Goal: Information Seeking & Learning: Learn about a topic

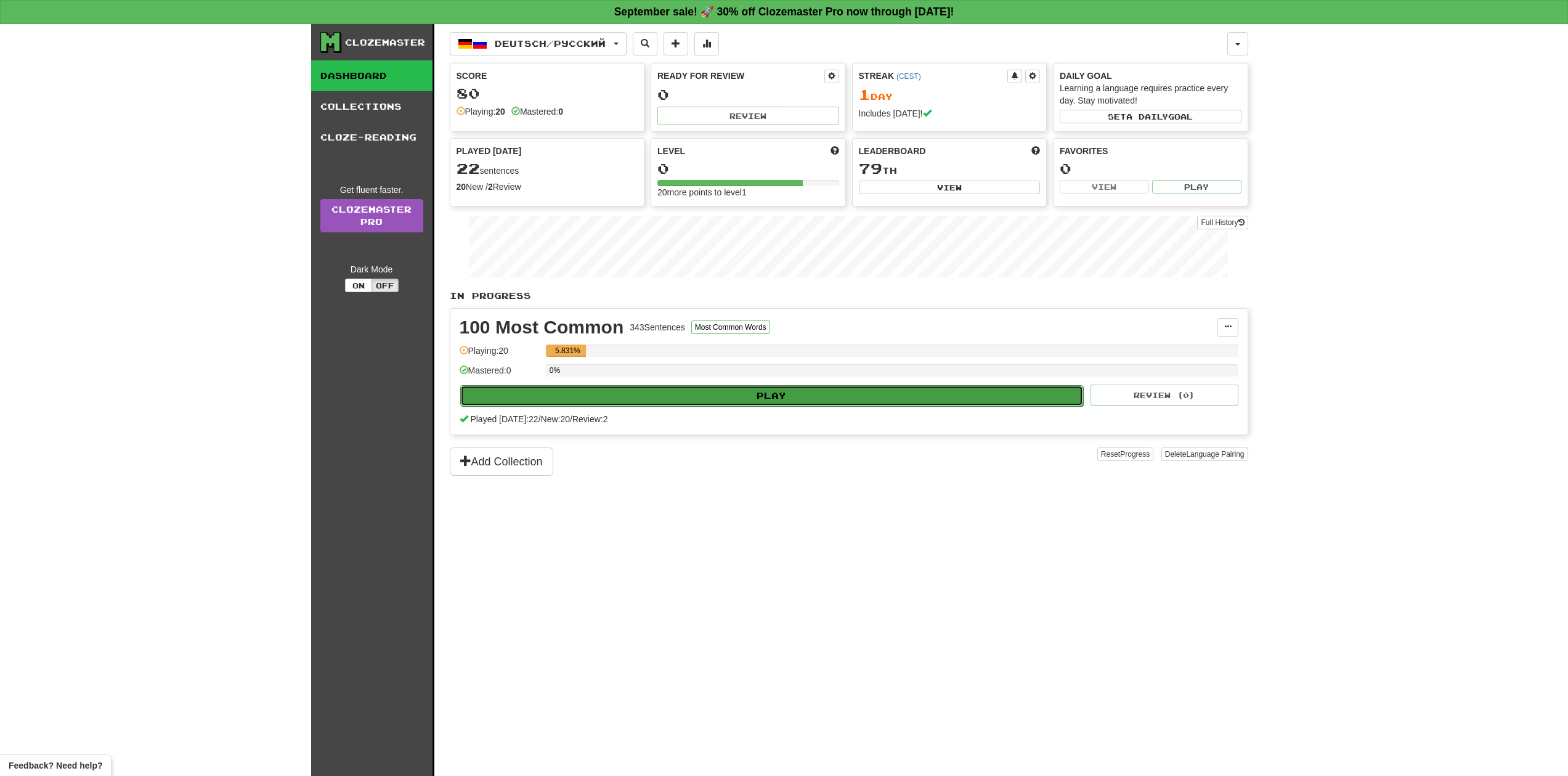
click at [793, 392] on button "Play" at bounding box center [772, 395] width 624 height 21
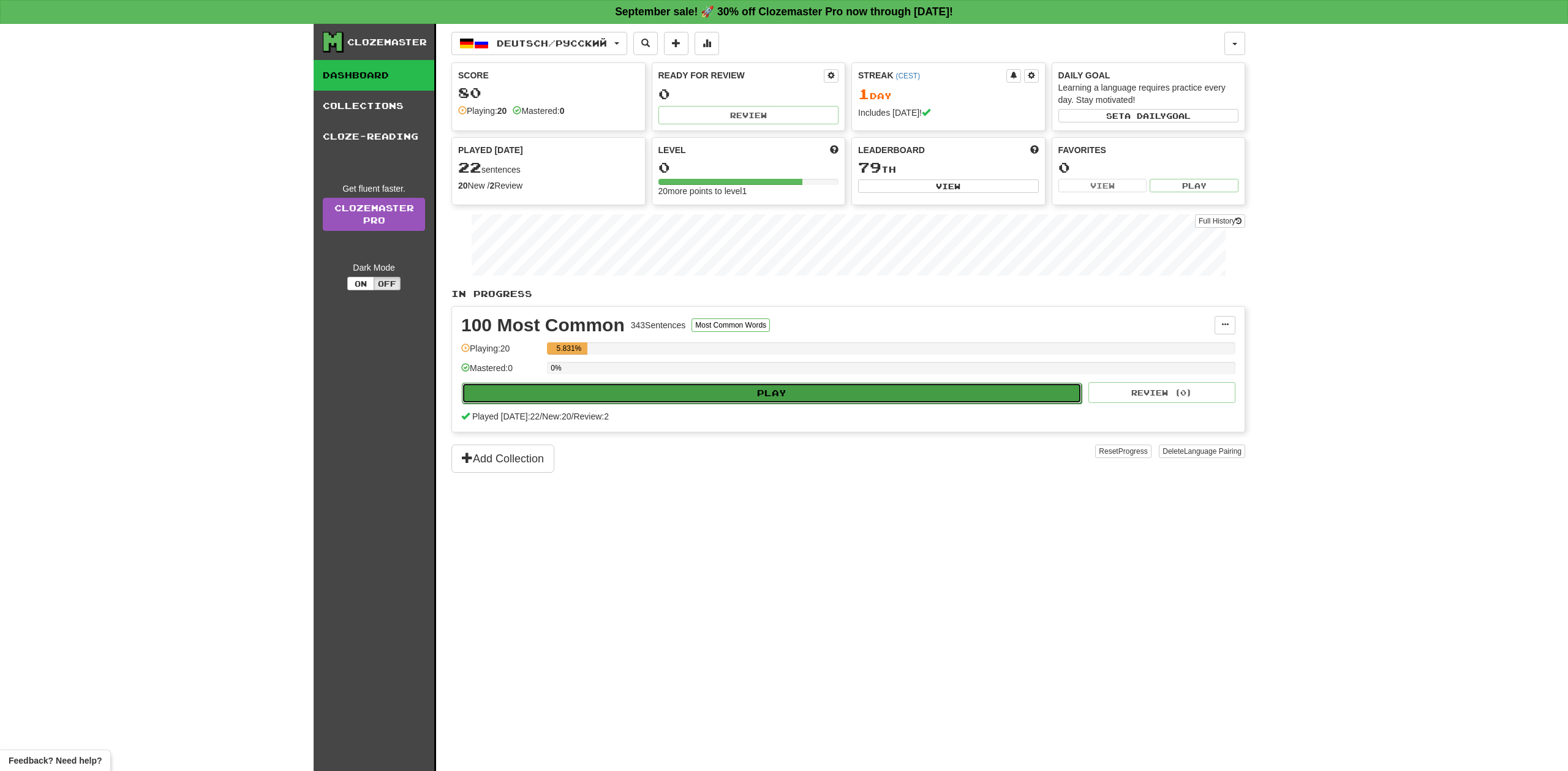
select select "**"
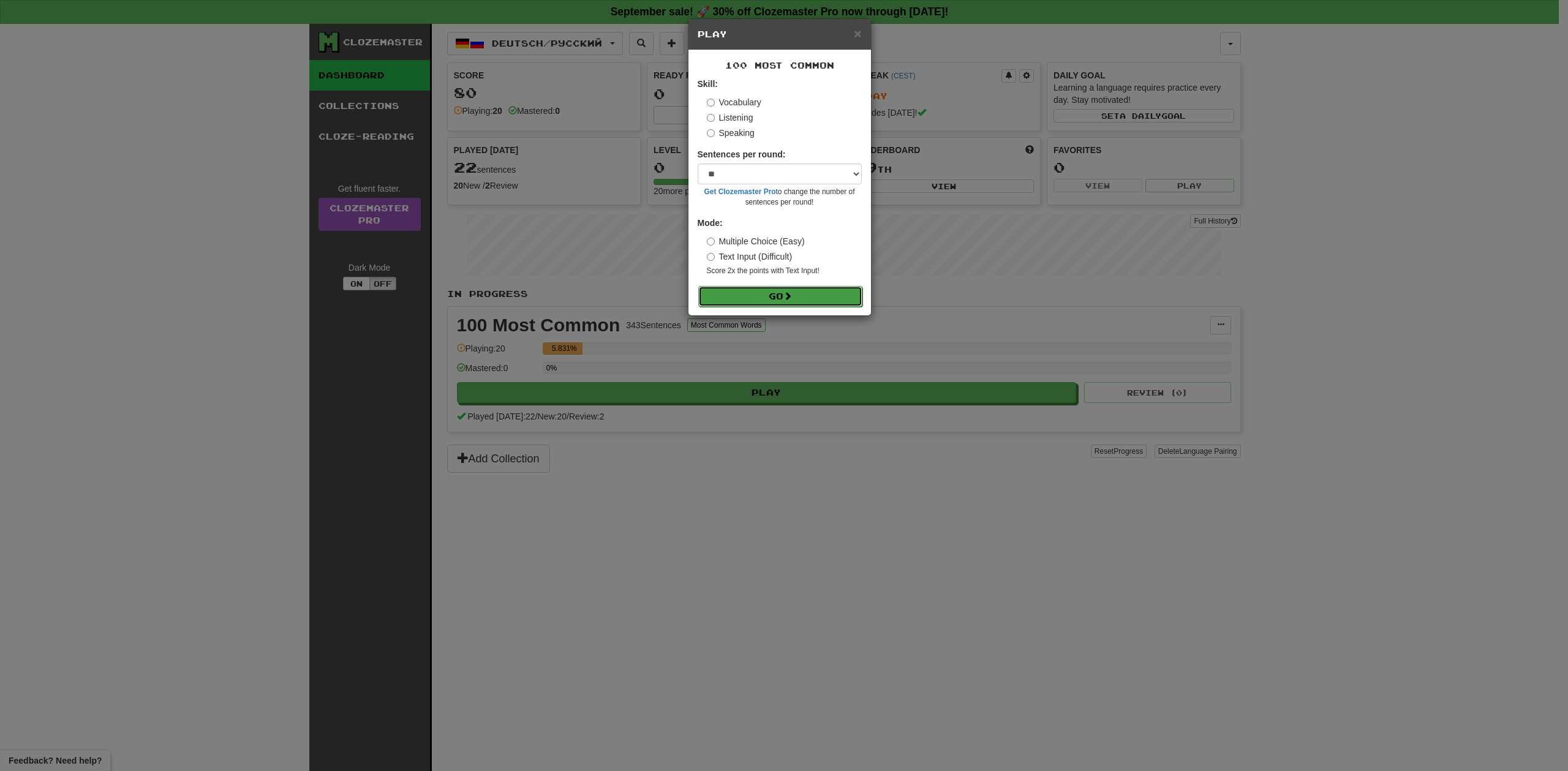
click at [763, 303] on button "Go" at bounding box center [781, 296] width 164 height 21
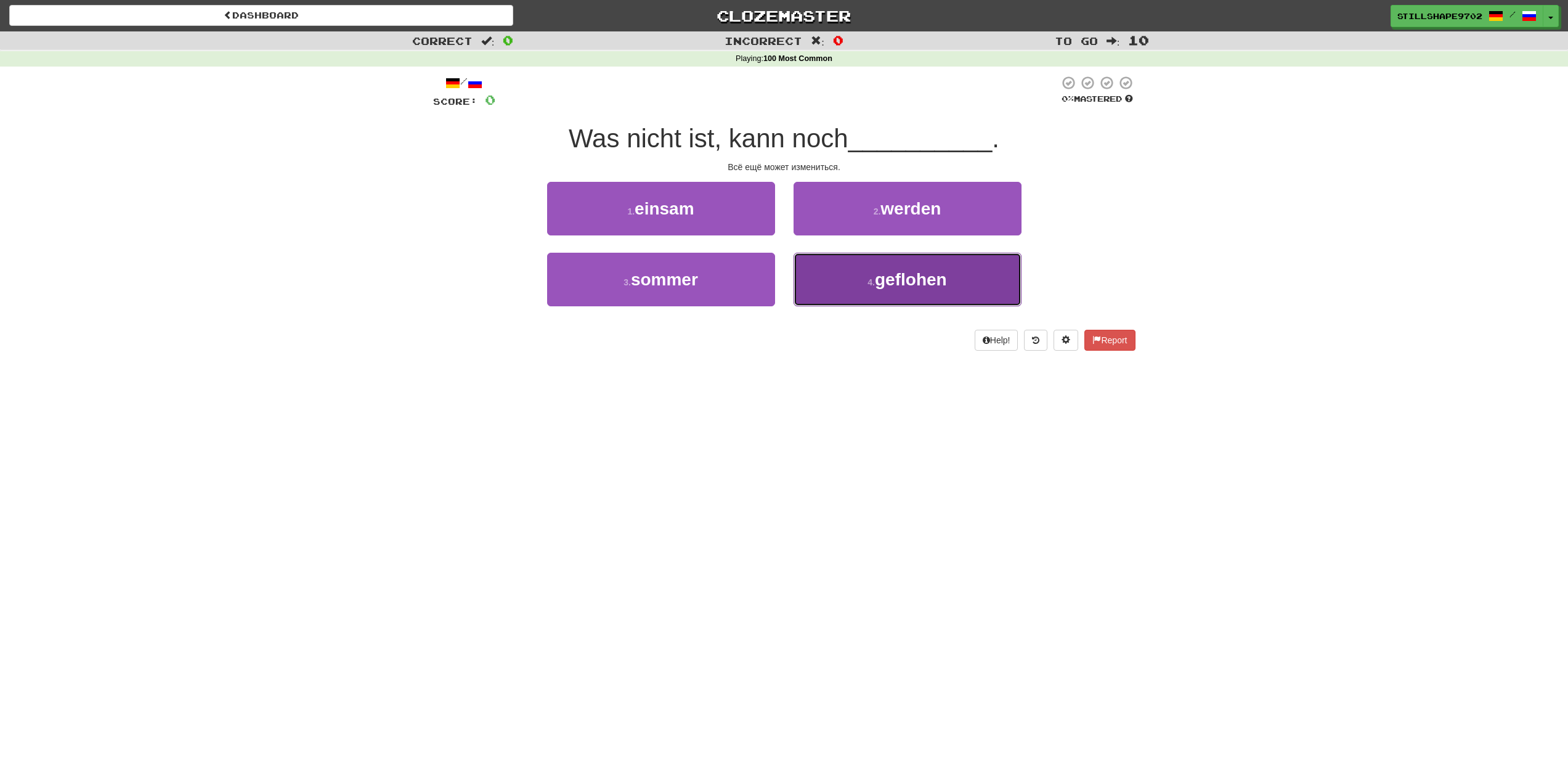
click at [876, 276] on span "geflohen" at bounding box center [911, 280] width 72 height 19
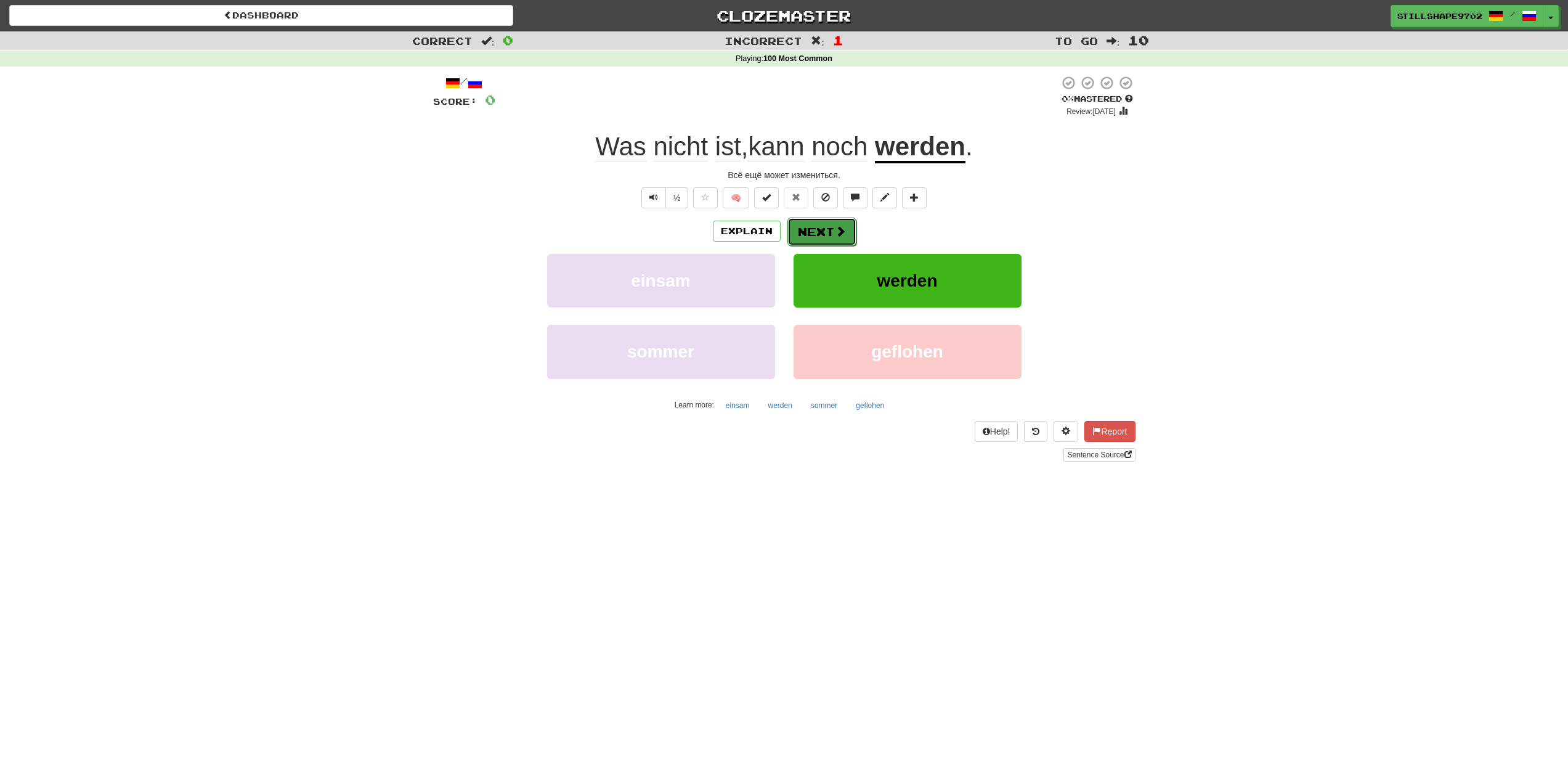
click at [827, 240] on button "Next" at bounding box center [822, 232] width 69 height 28
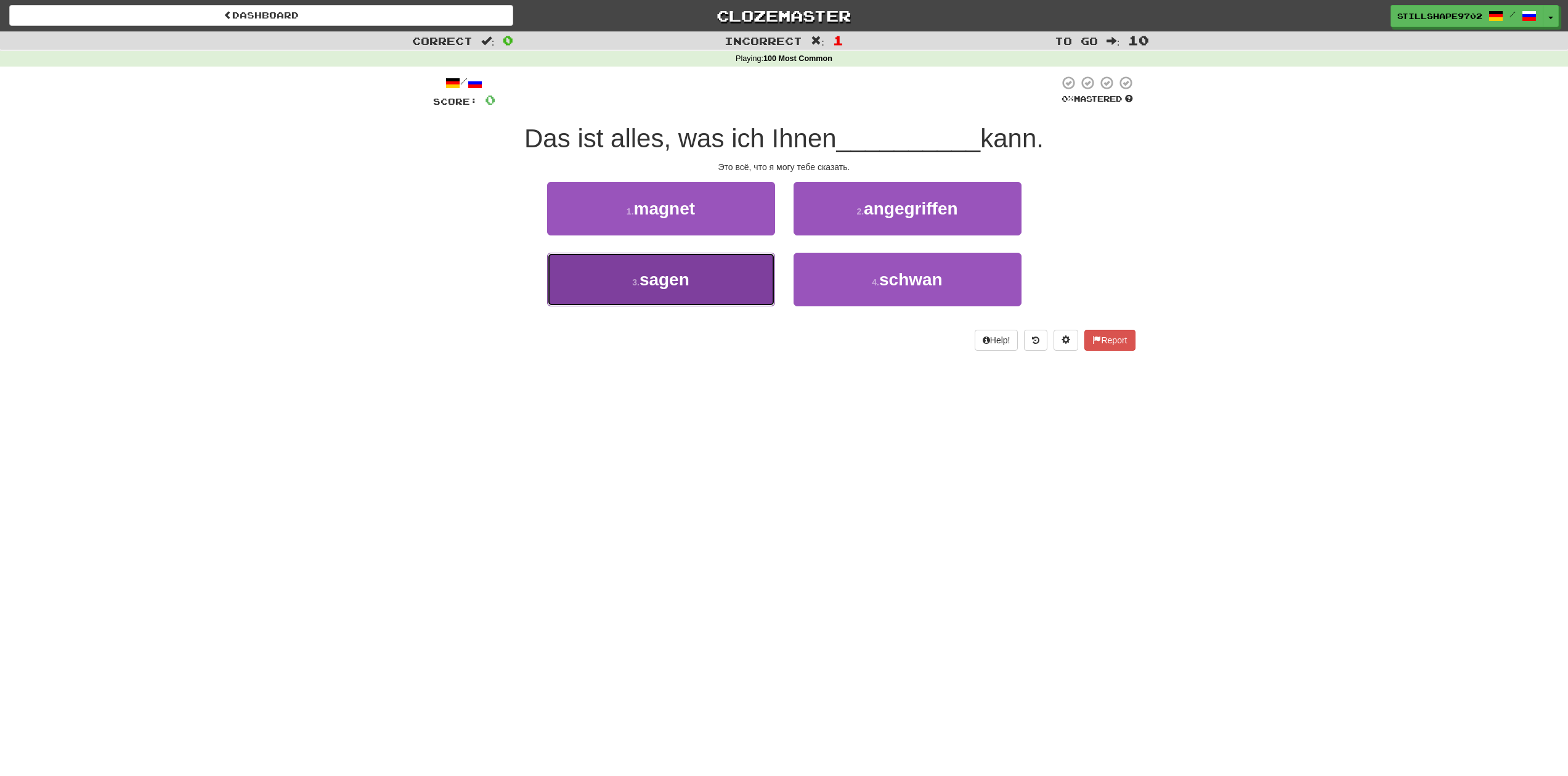
click at [718, 277] on button "3 . sagen" at bounding box center [661, 280] width 228 height 54
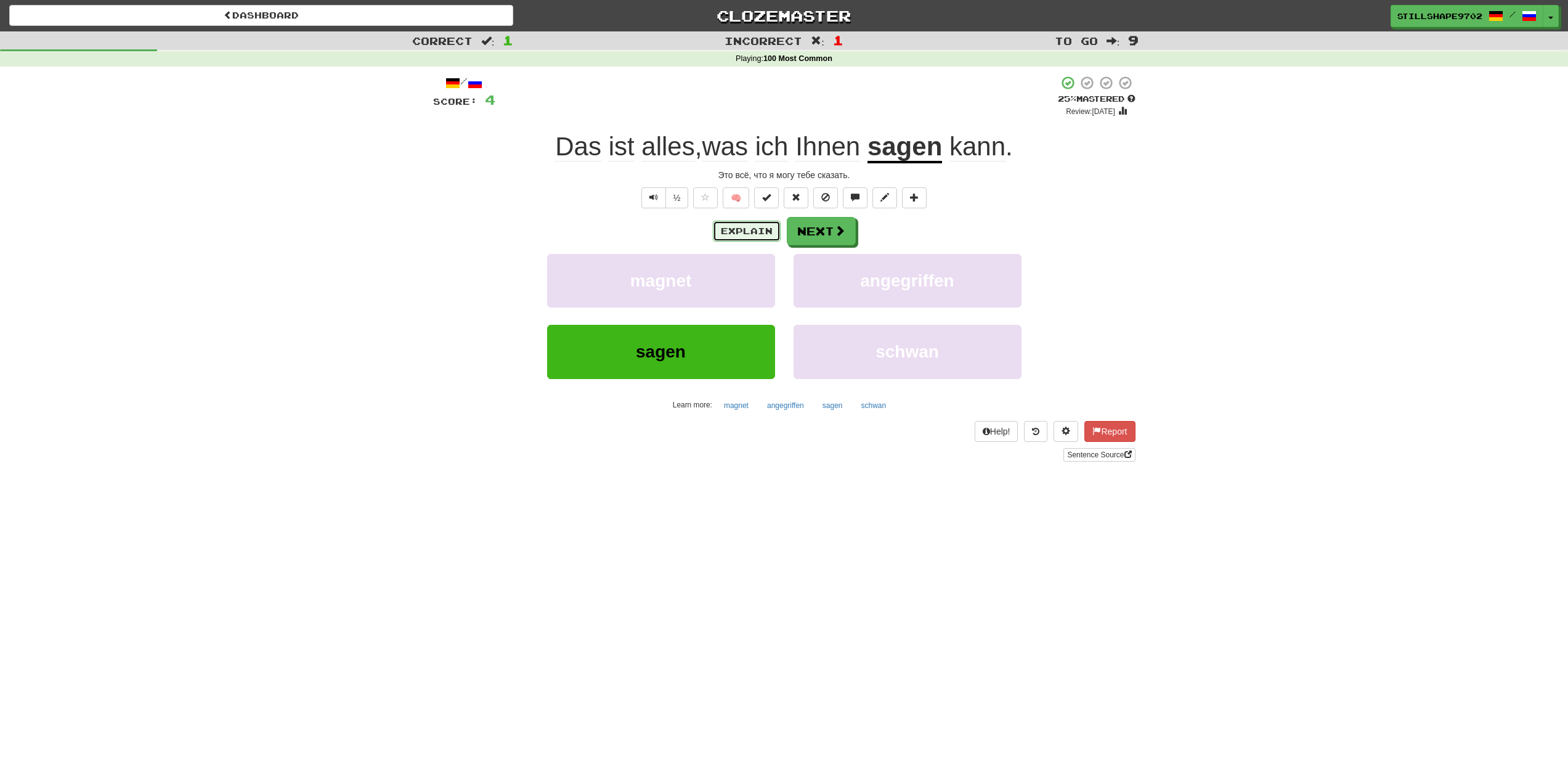
click at [755, 234] on button "Explain" at bounding box center [747, 231] width 68 height 21
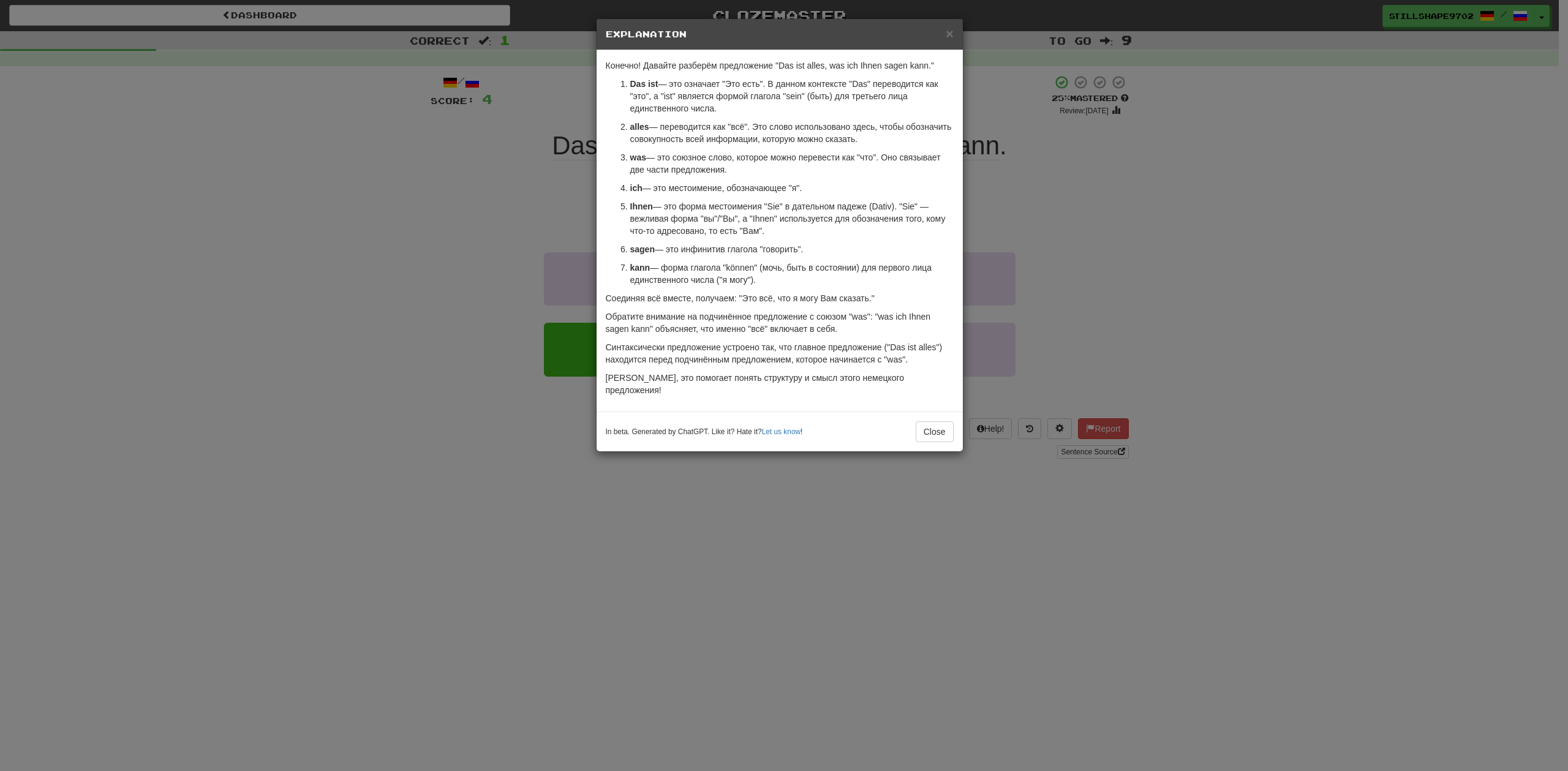
click at [455, 295] on div "× Explanation Конечно! Давайте разберём предложение "Das ist alles, was ich Ihn…" at bounding box center [784, 385] width 1568 height 771
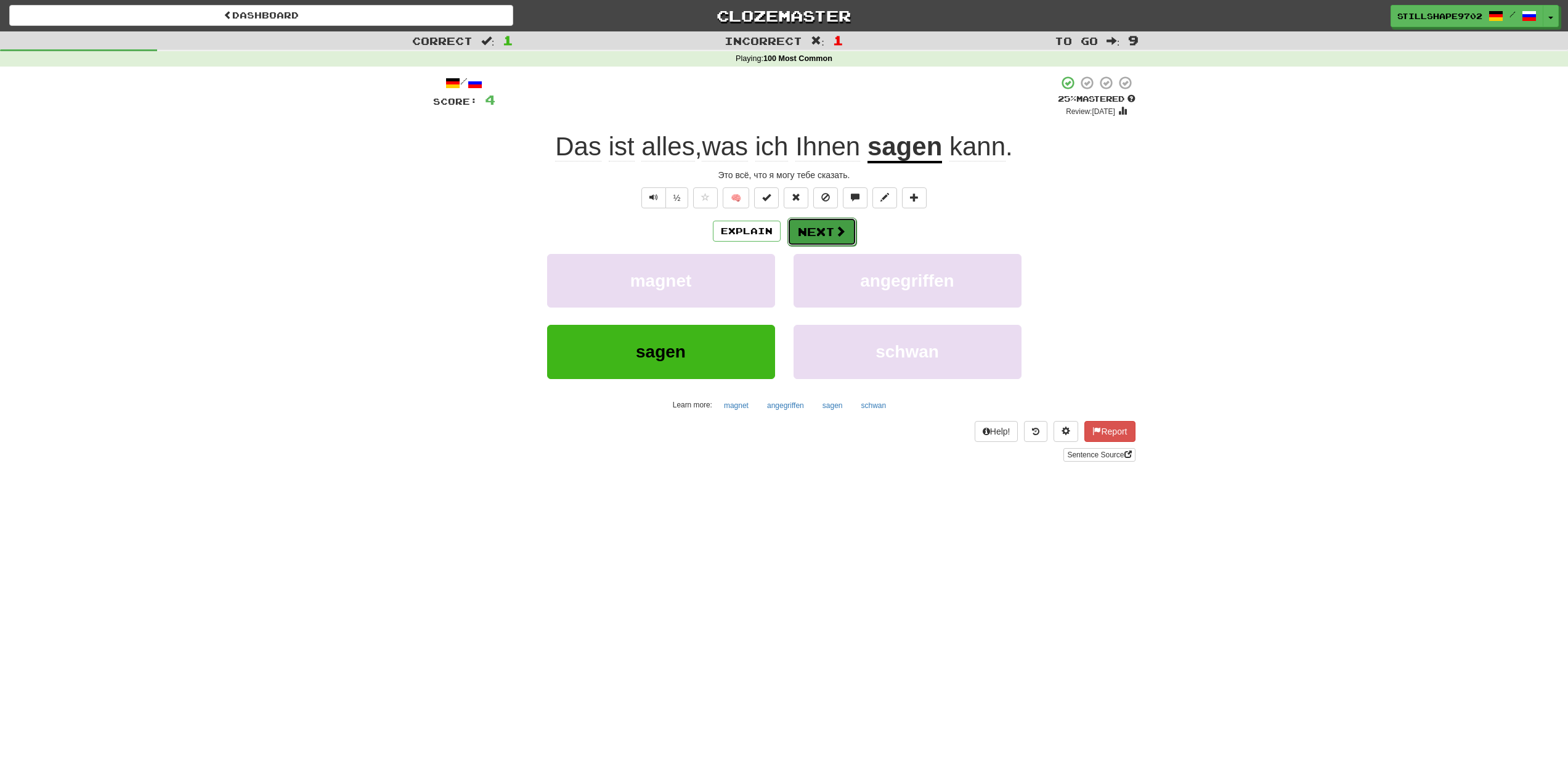
click at [821, 226] on button "Next" at bounding box center [822, 232] width 69 height 28
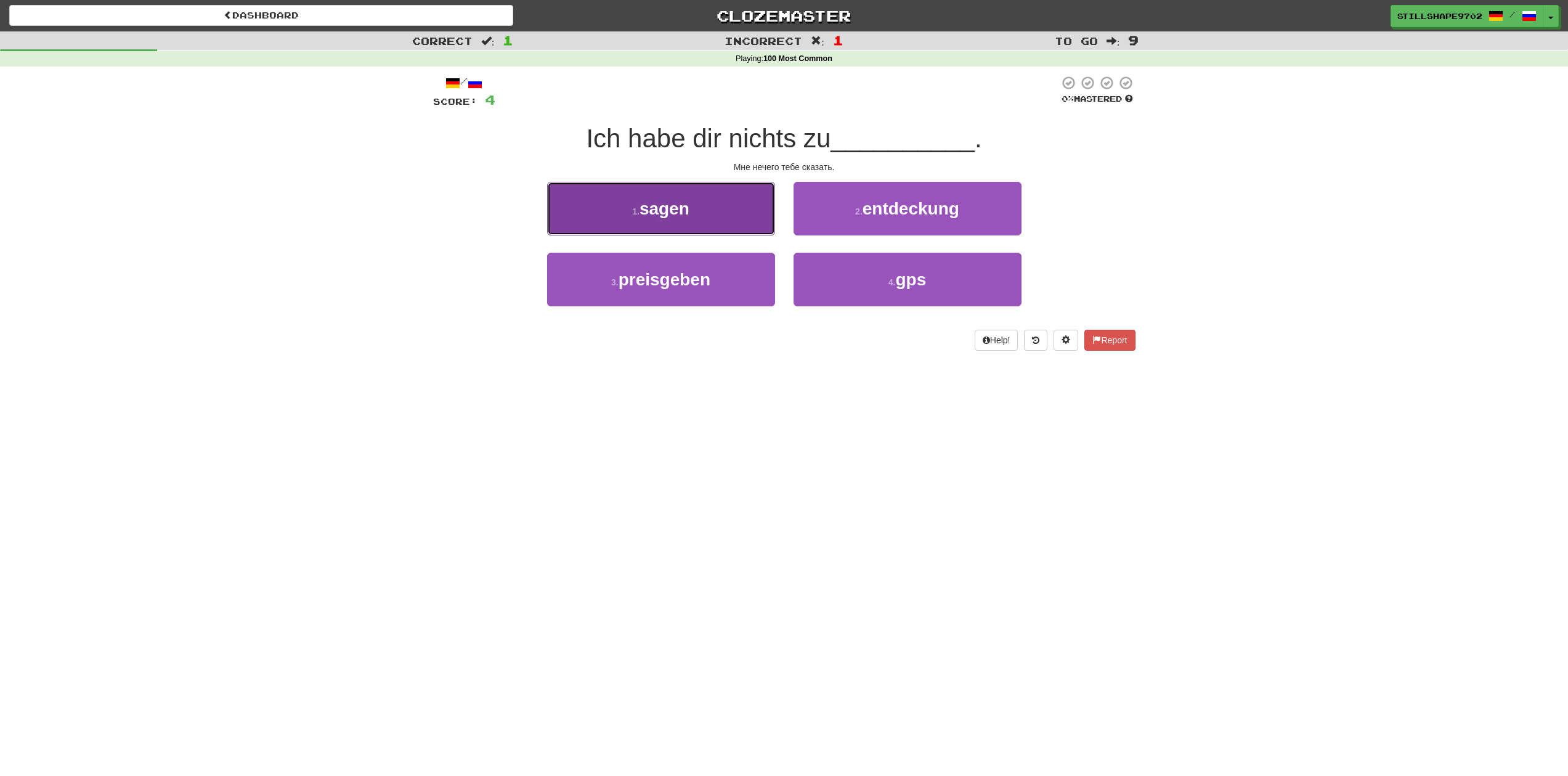
click at [699, 208] on button "1 . sagen" at bounding box center [661, 209] width 228 height 54
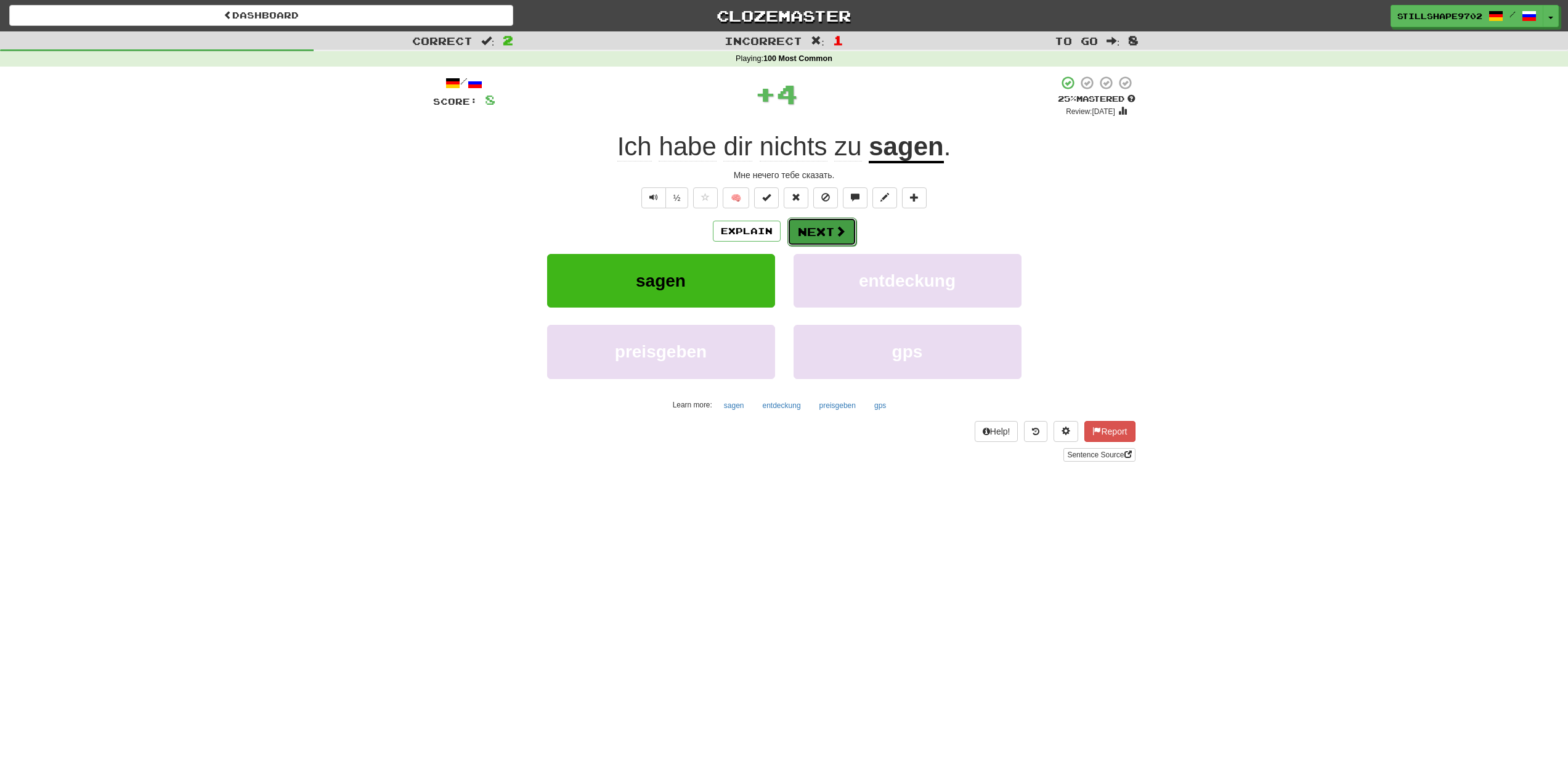
click at [846, 239] on button "Next" at bounding box center [822, 232] width 69 height 28
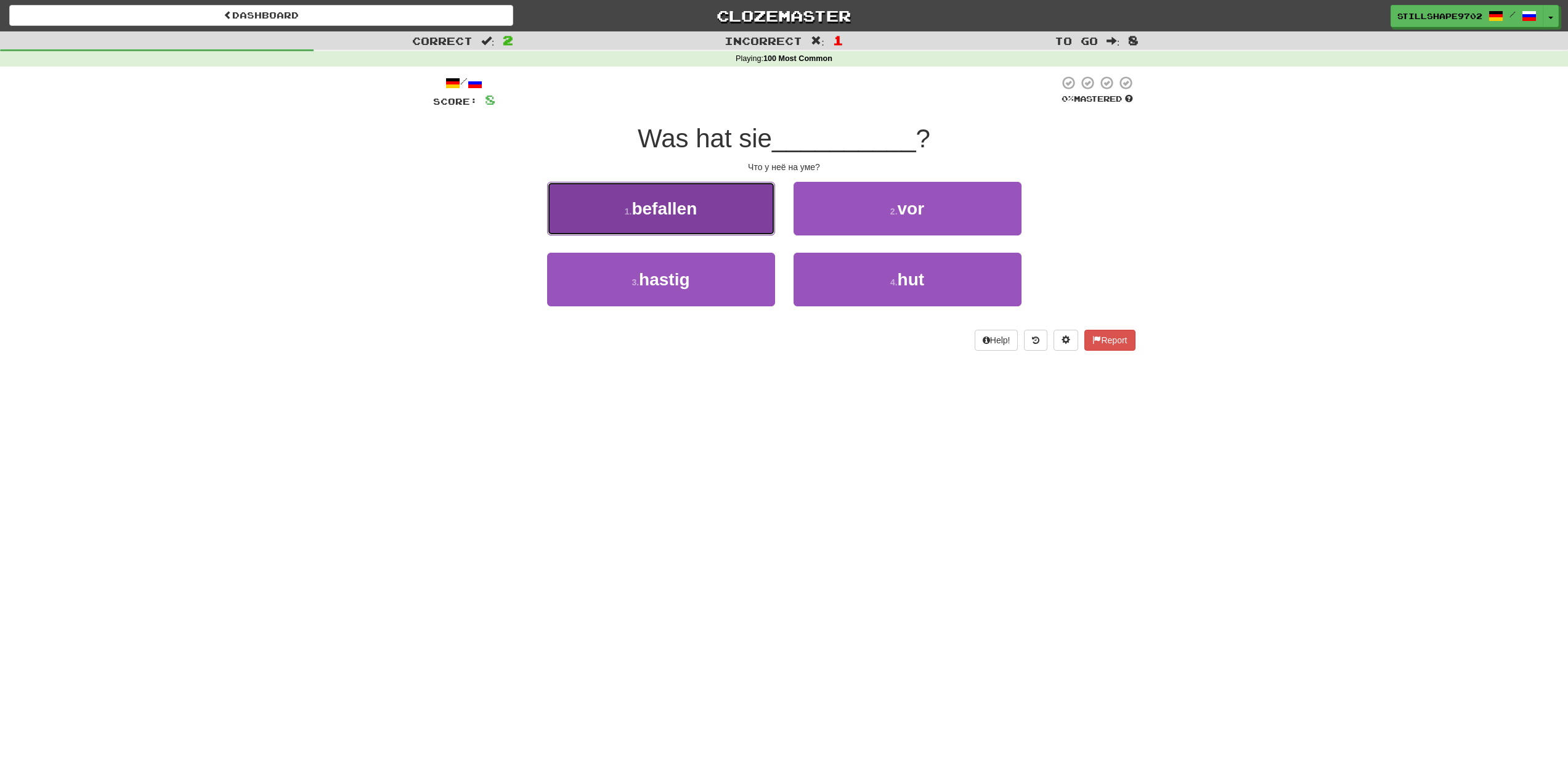
click at [688, 213] on span "befallen" at bounding box center [664, 209] width 65 height 19
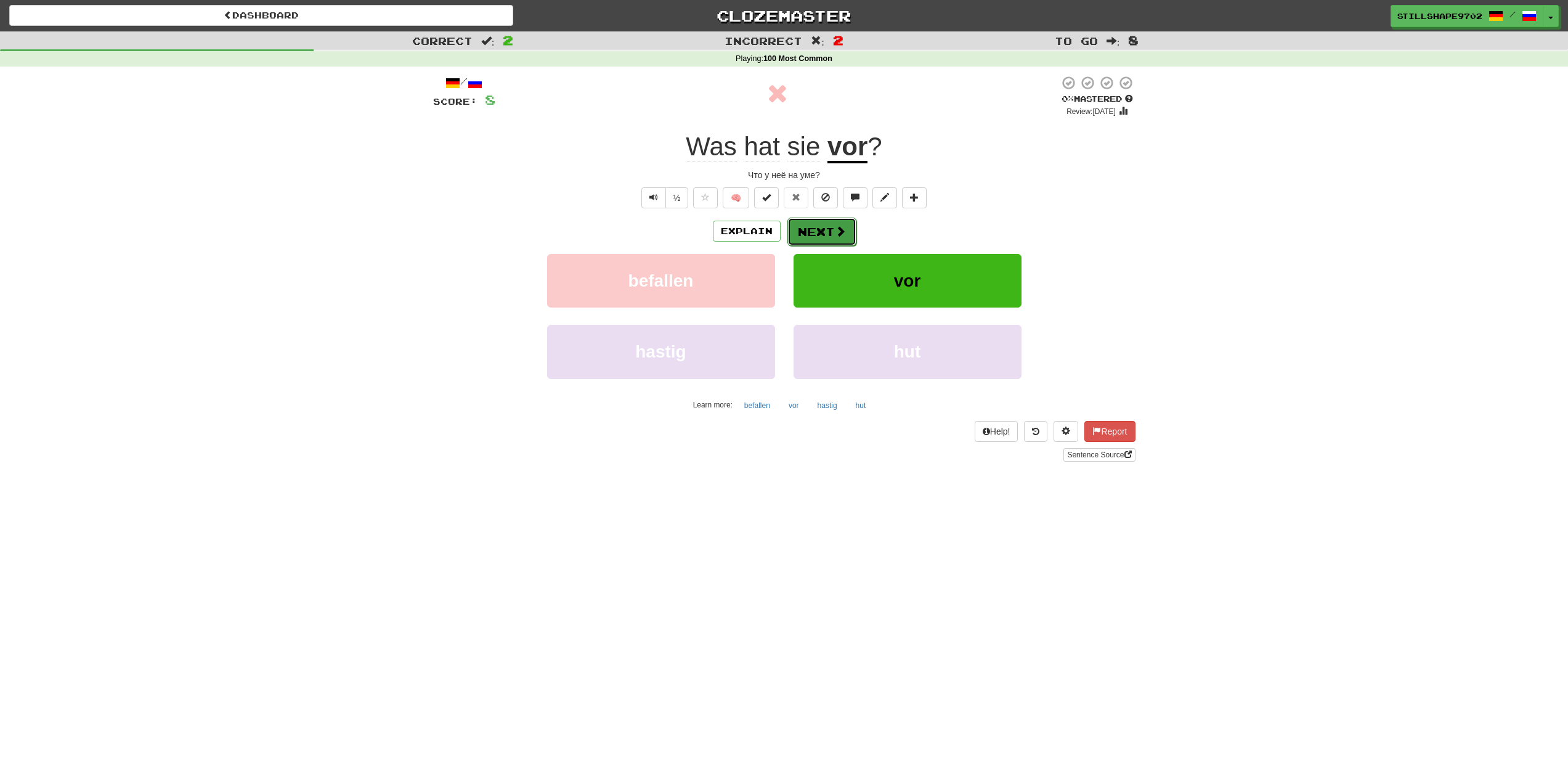
click at [800, 236] on button "Next" at bounding box center [822, 232] width 69 height 28
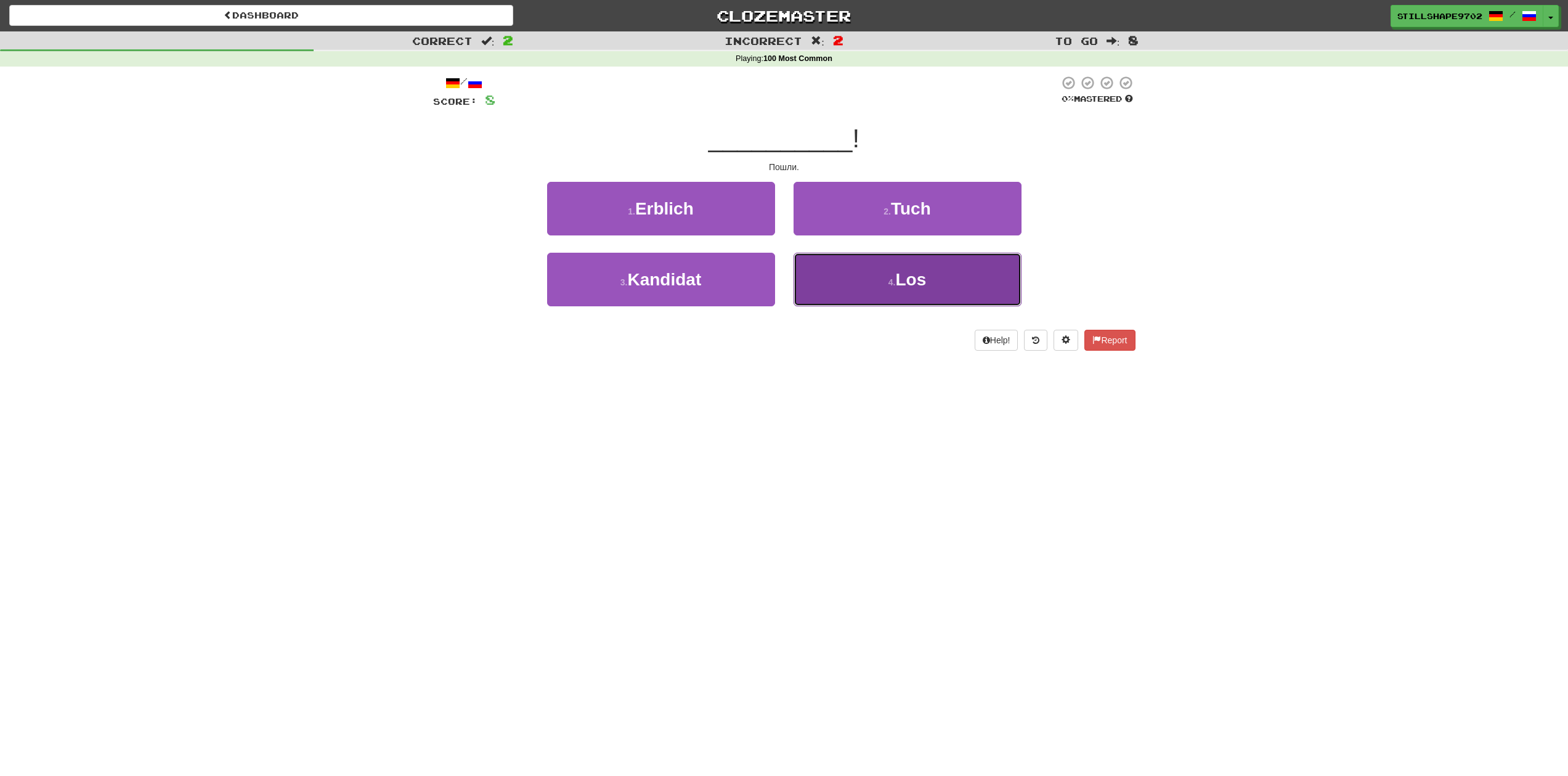
click at [915, 267] on button "4 . Los" at bounding box center [906, 280] width 228 height 54
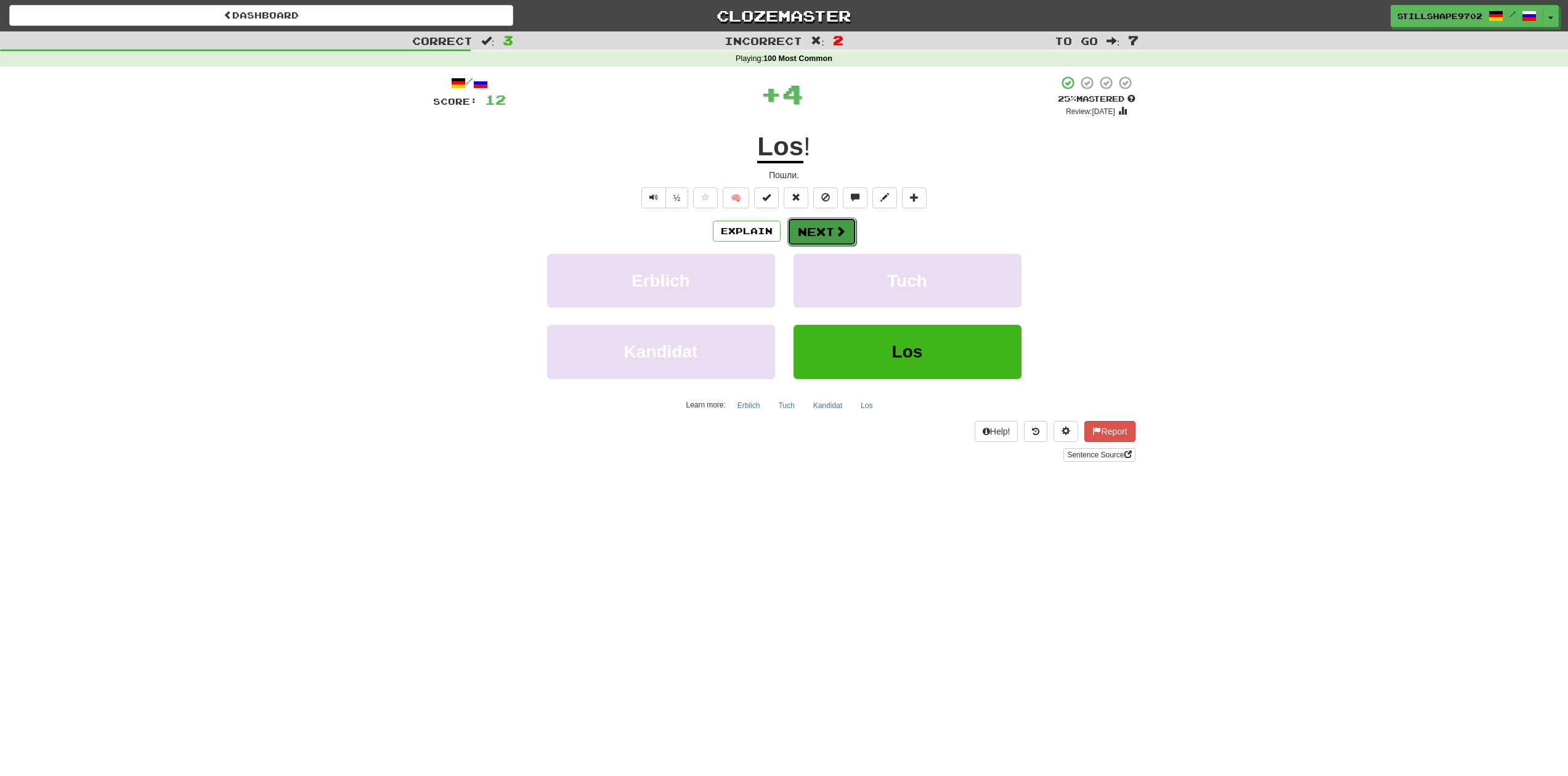
click at [832, 225] on button "Next" at bounding box center [822, 232] width 69 height 28
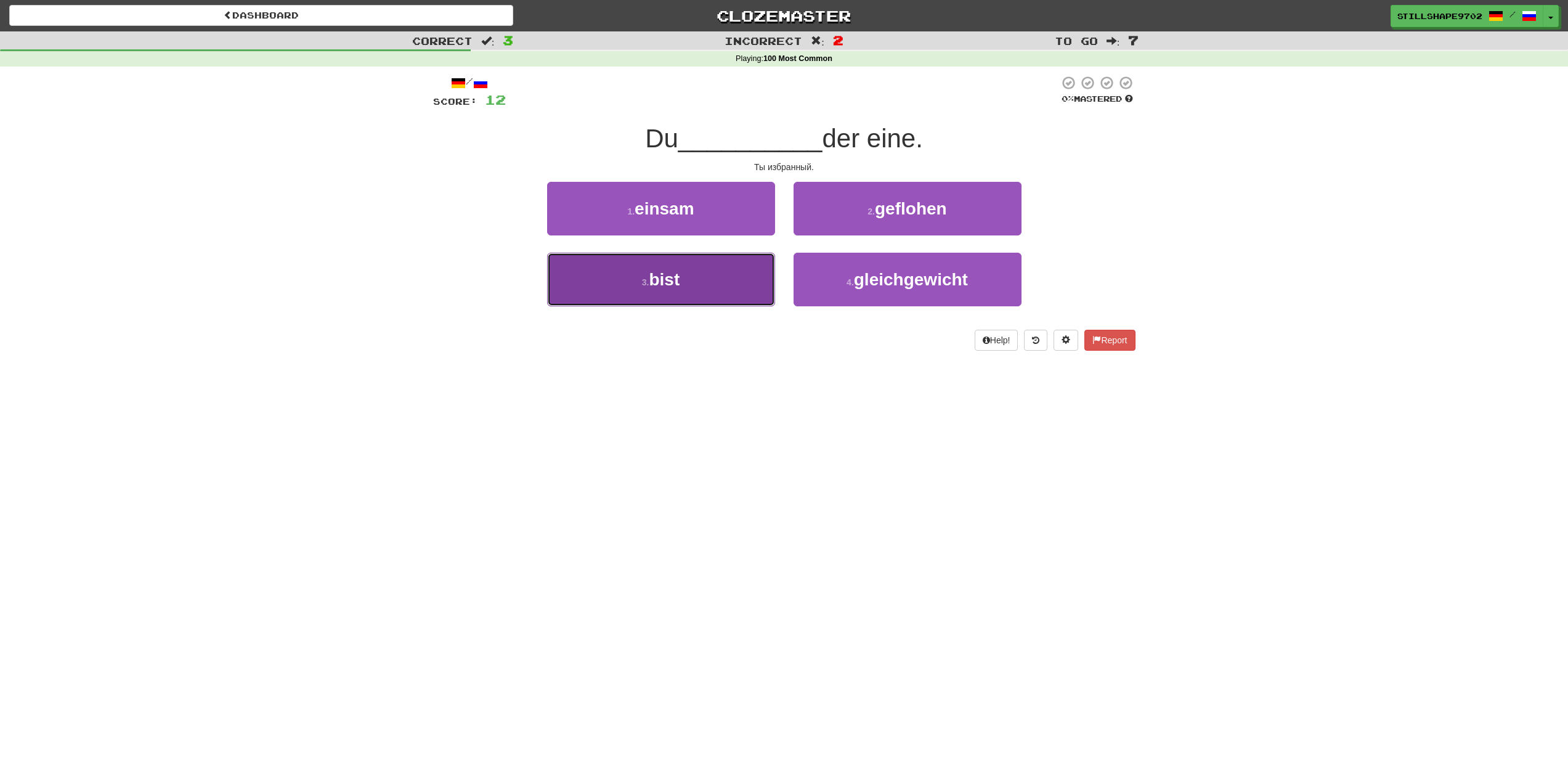
click at [730, 283] on button "3 . bist" at bounding box center [661, 280] width 228 height 54
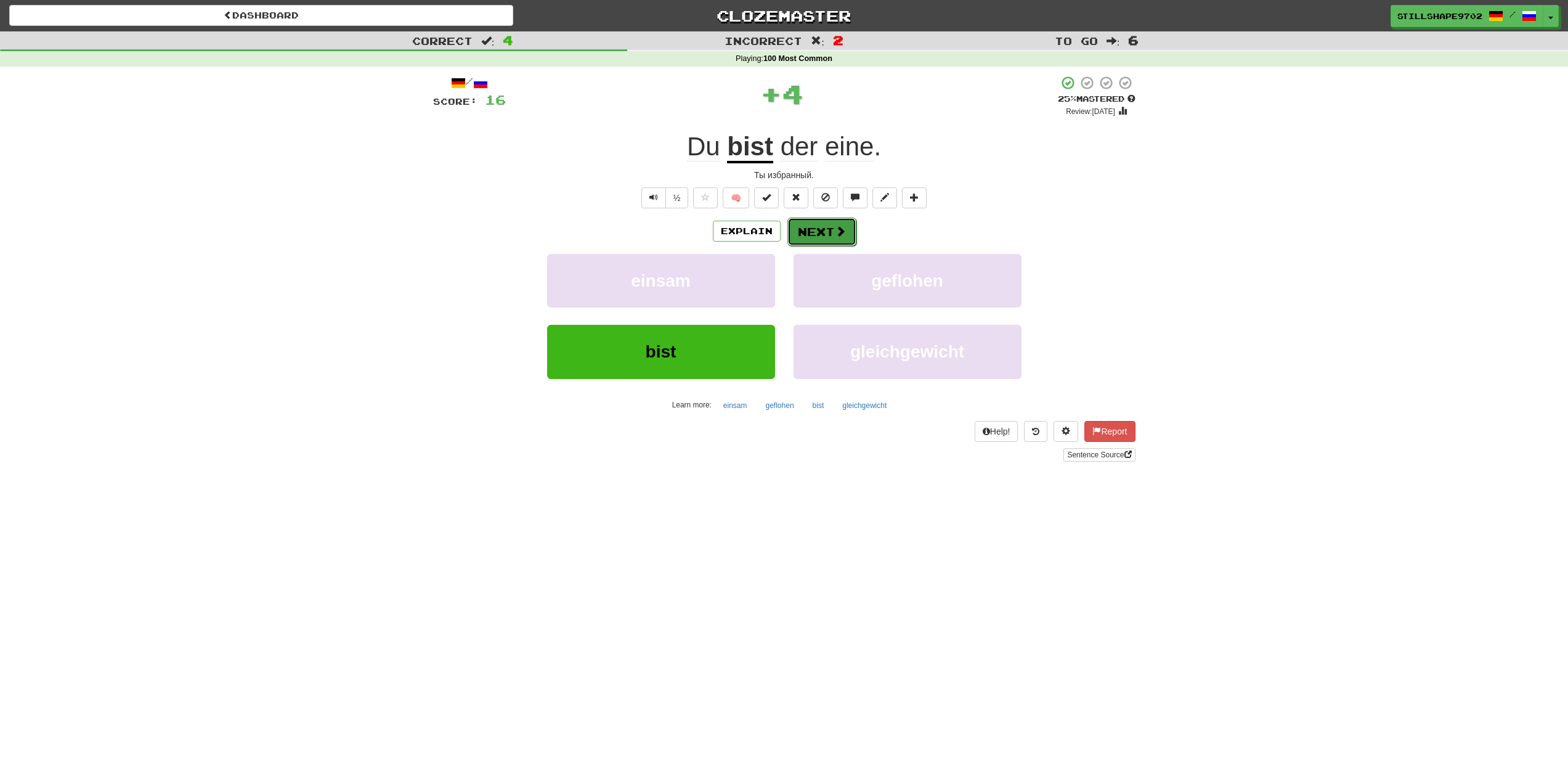
click at [811, 239] on button "Next" at bounding box center [822, 232] width 69 height 28
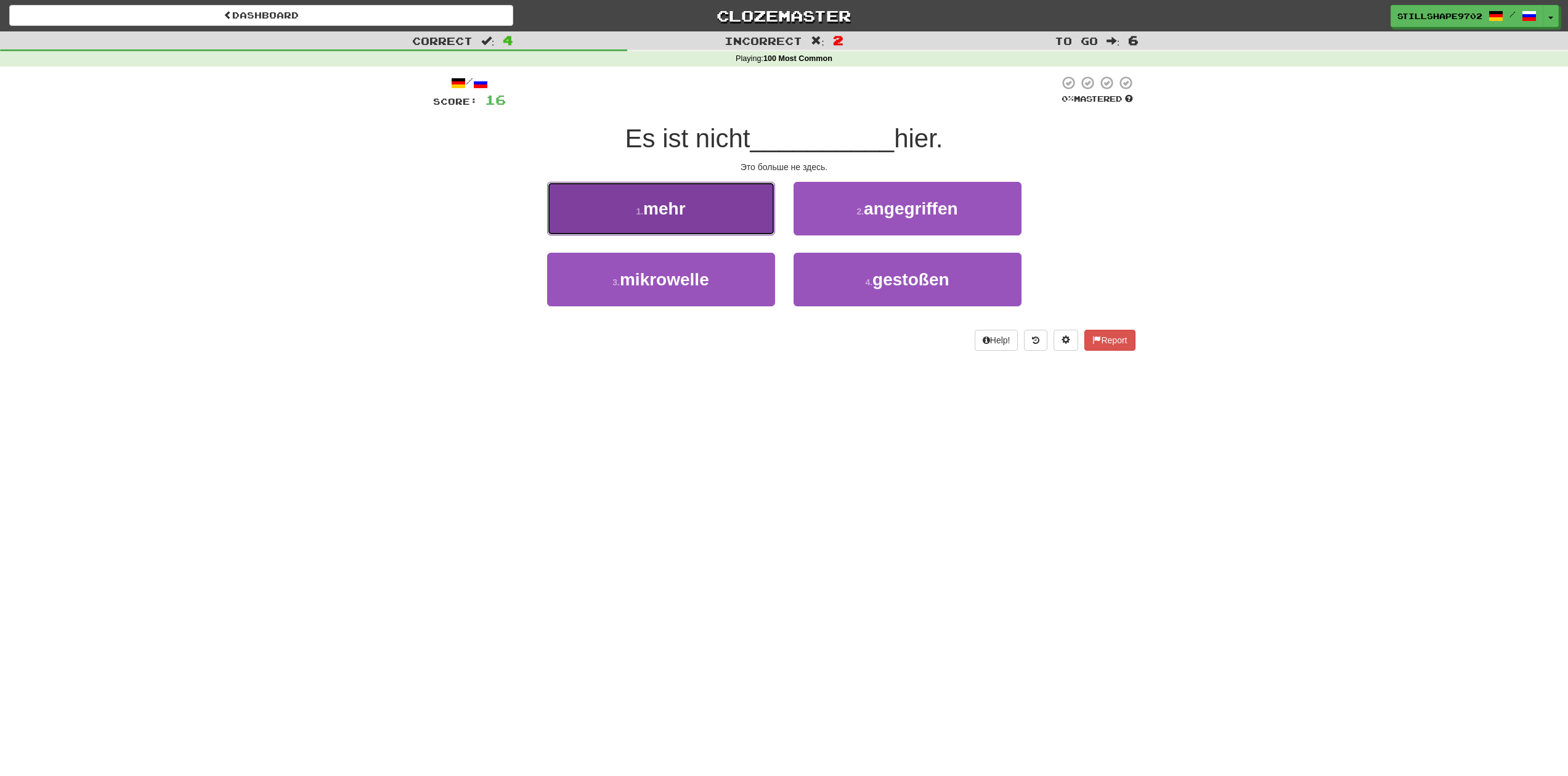
click at [664, 212] on span "mehr" at bounding box center [664, 209] width 42 height 19
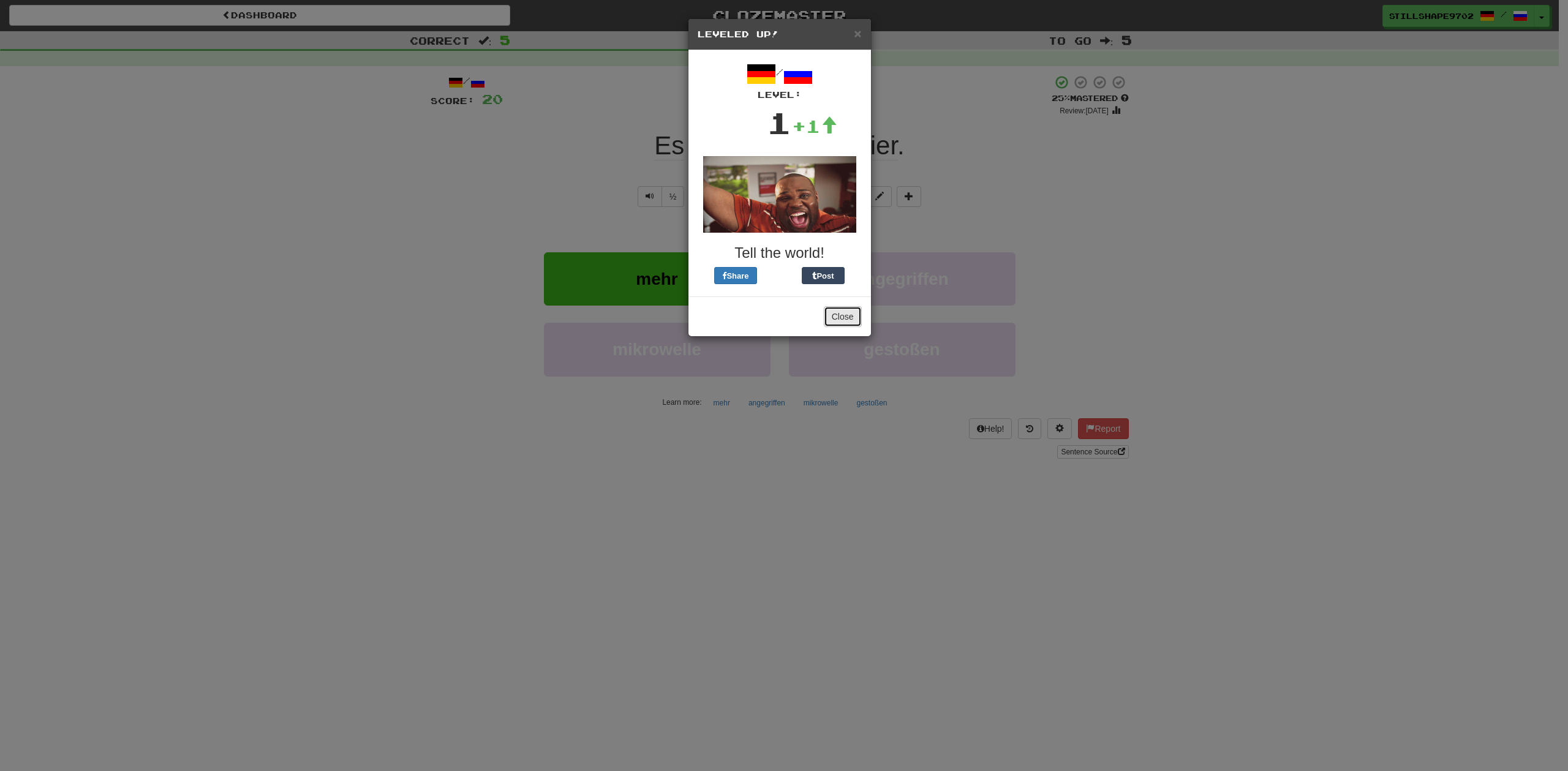
click at [845, 319] on button "Close" at bounding box center [843, 316] width 38 height 21
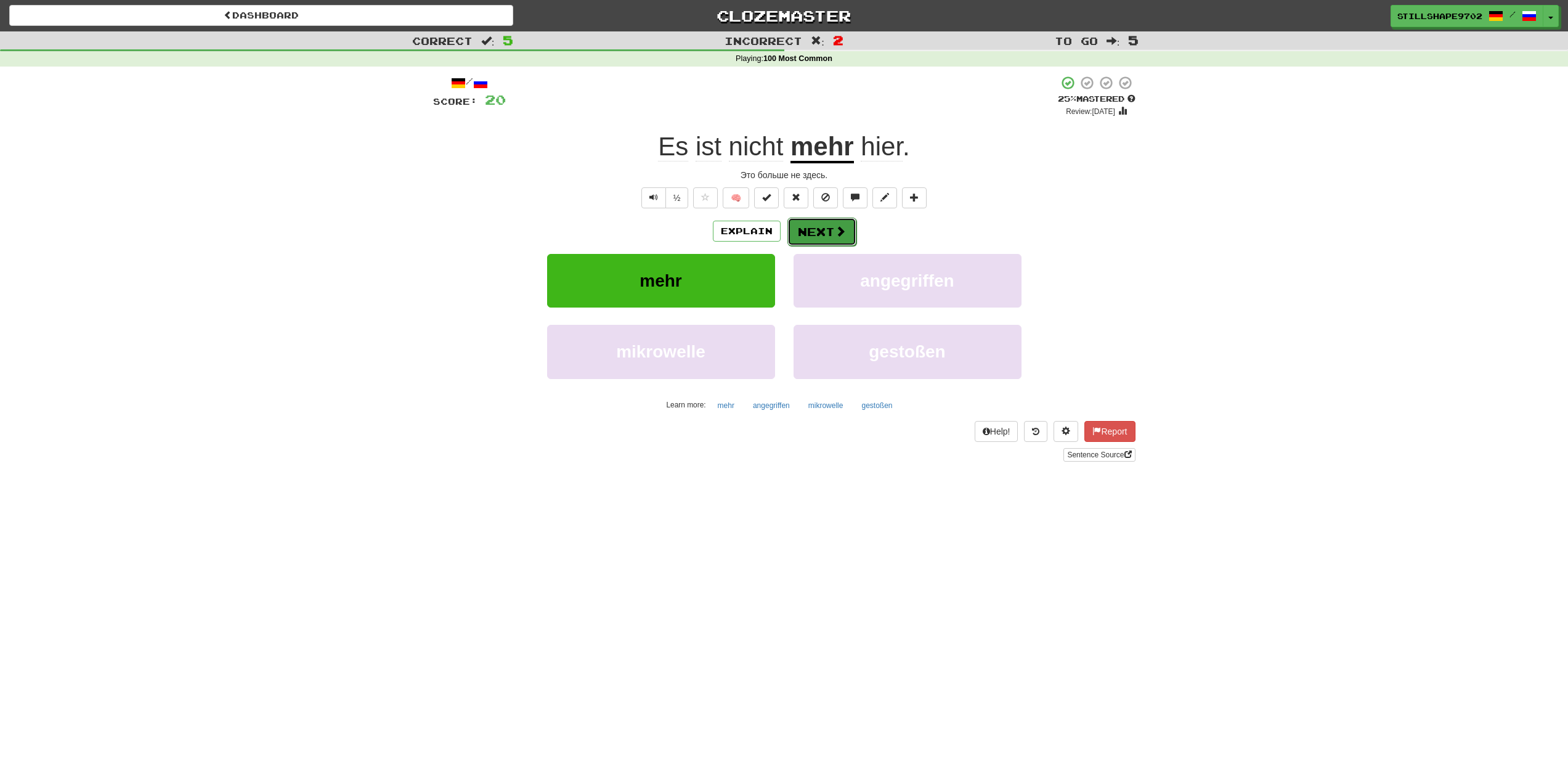
click at [803, 237] on button "Next" at bounding box center [822, 232] width 69 height 28
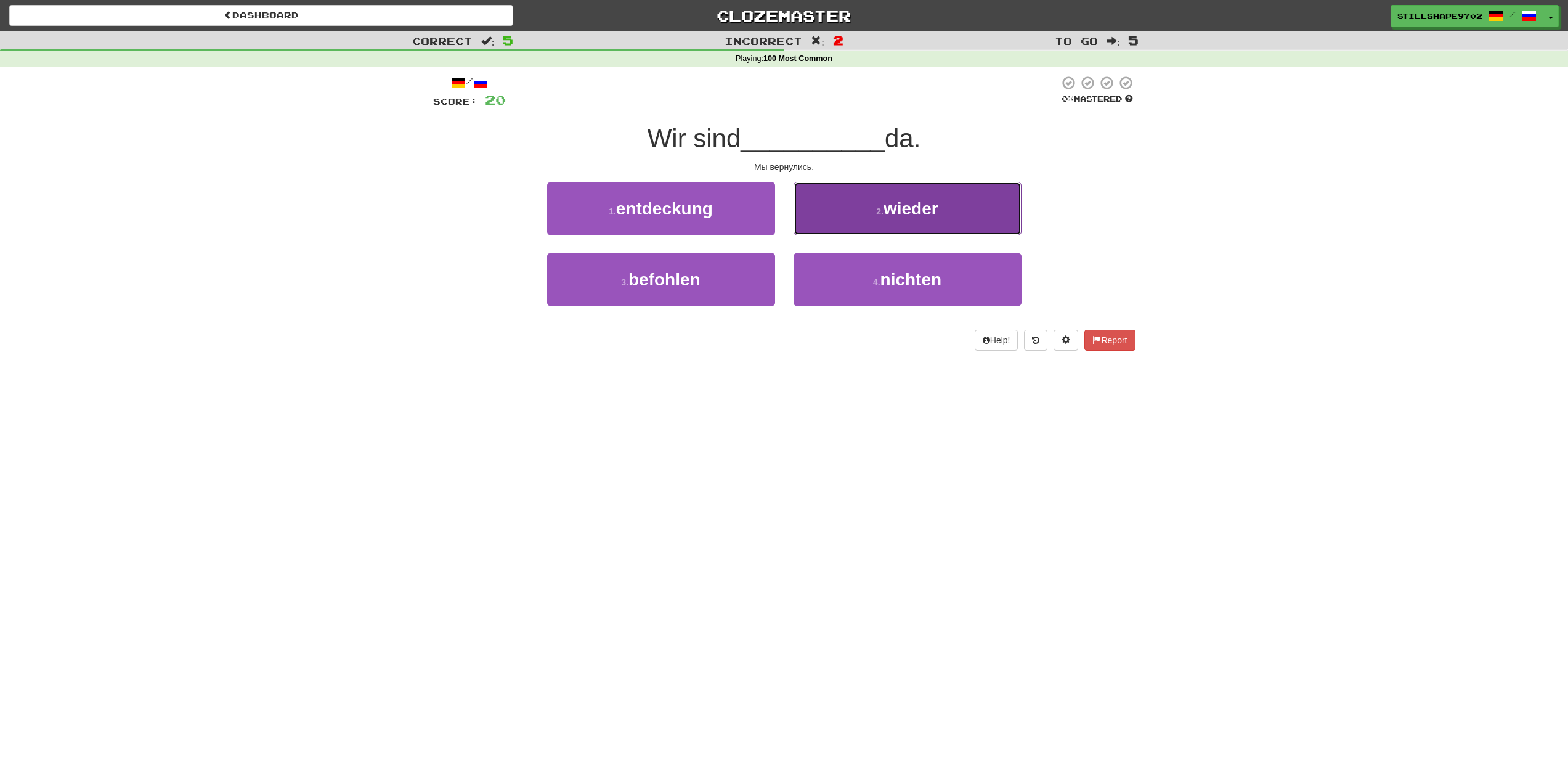
click at [881, 201] on button "2 . wieder" at bounding box center [906, 209] width 228 height 54
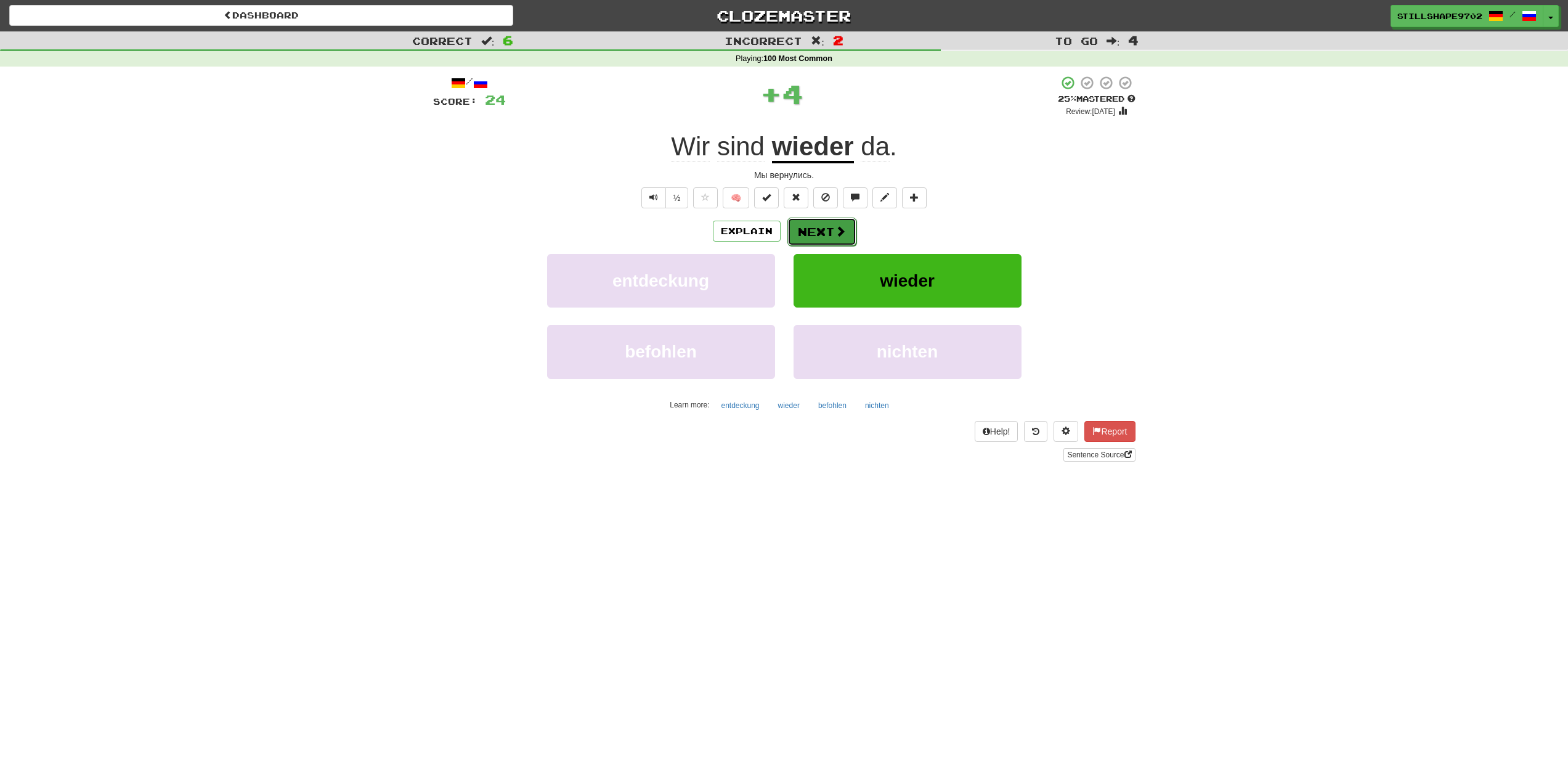
click at [812, 239] on button "Next" at bounding box center [822, 232] width 69 height 28
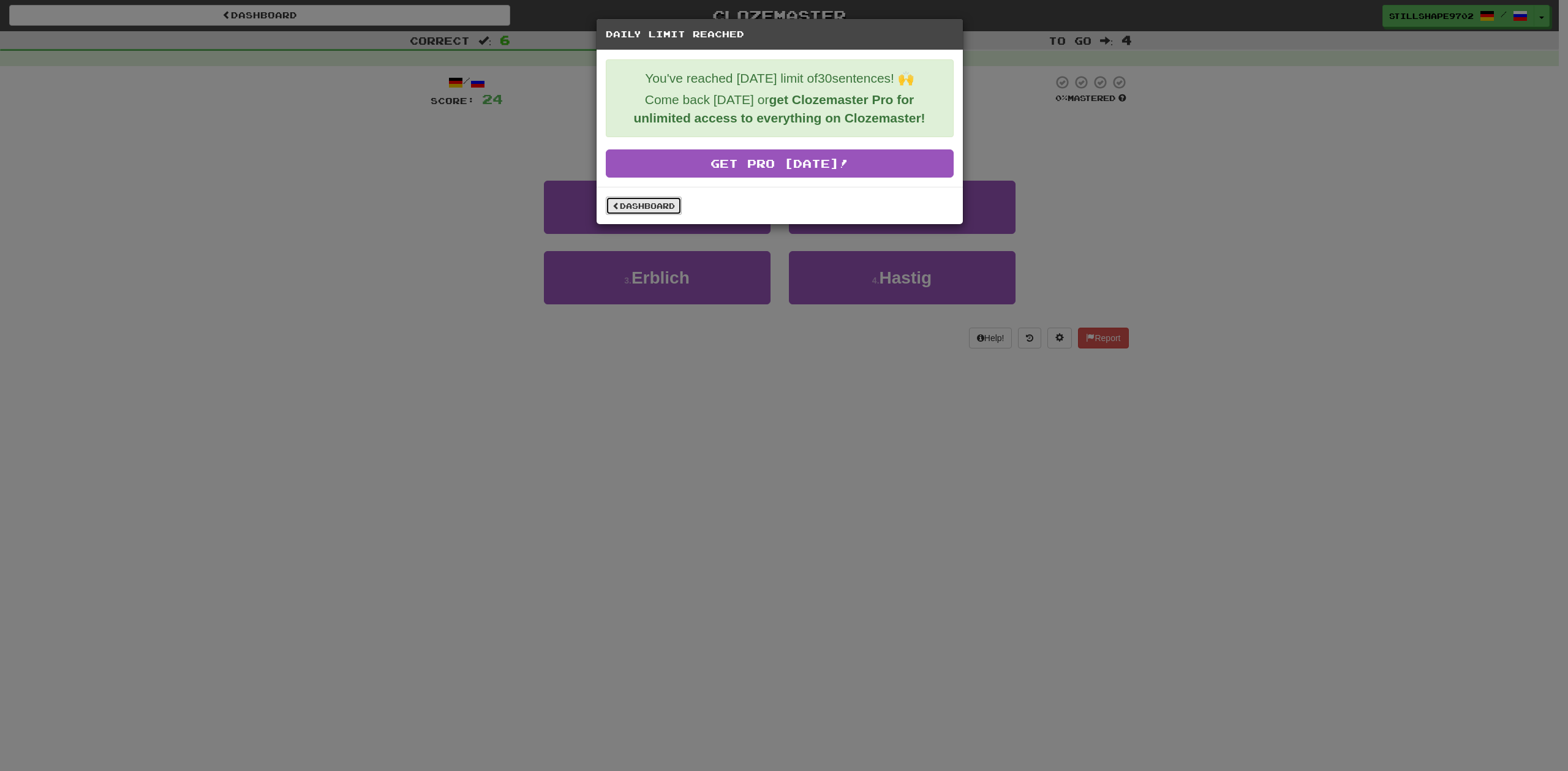
click at [659, 204] on link "Dashboard" at bounding box center [644, 205] width 76 height 18
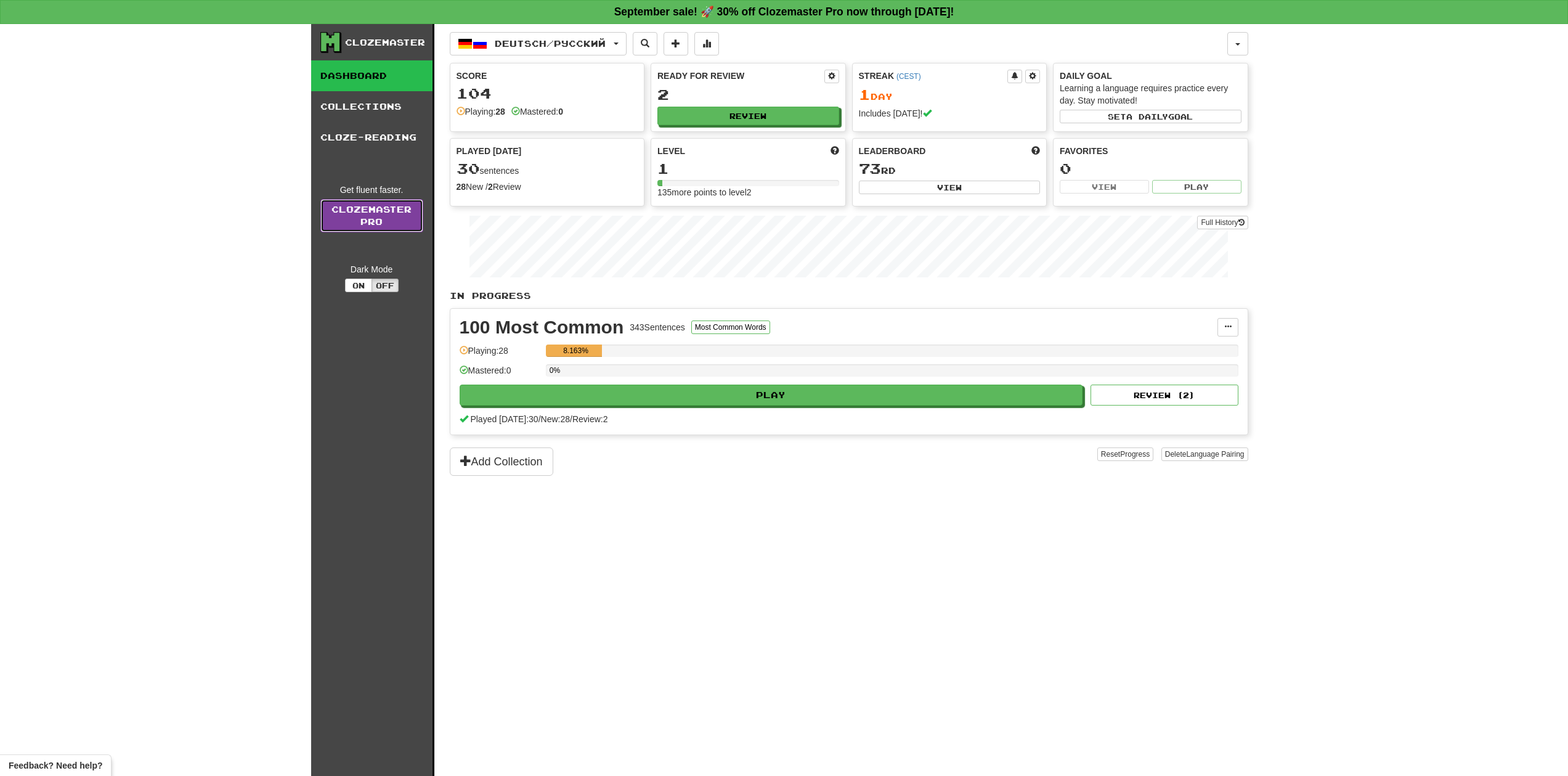
click at [369, 217] on link "Clozemaster Pro" at bounding box center [372, 216] width 103 height 33
